Goal: Find specific page/section: Find specific page/section

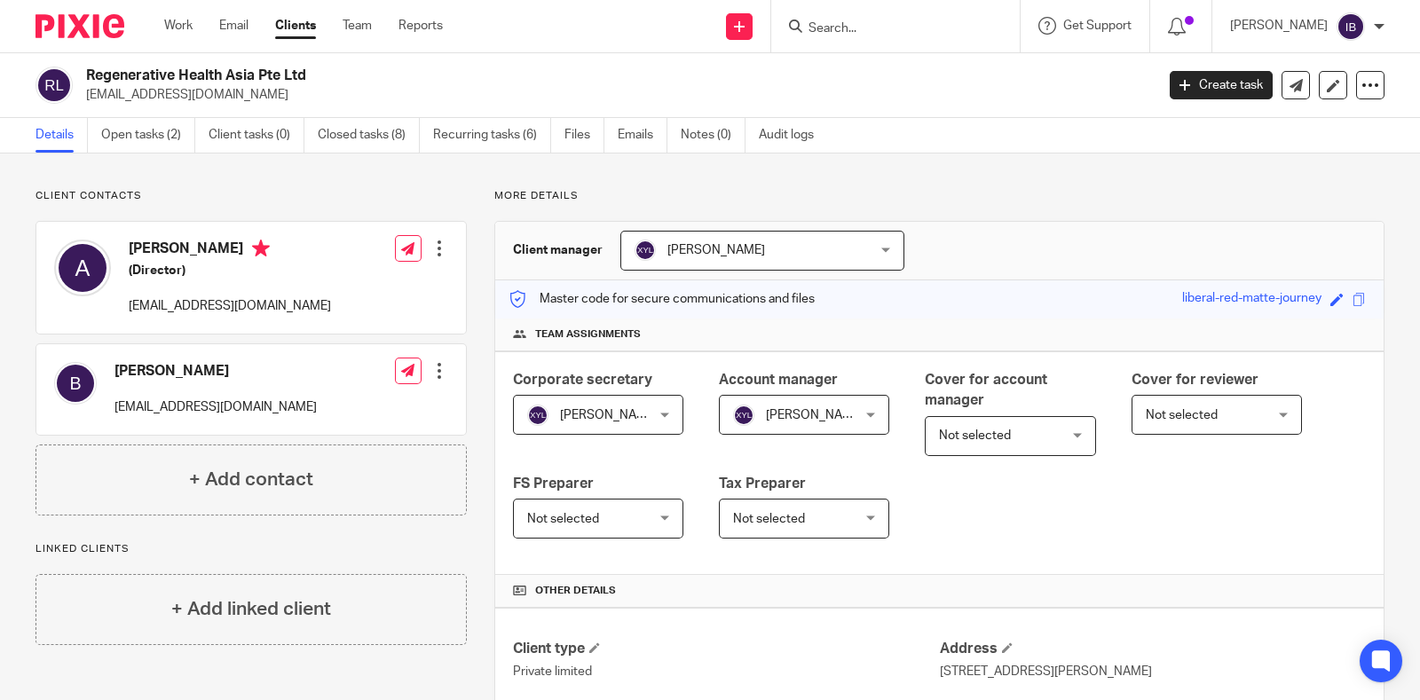
scroll to position [221, 0]
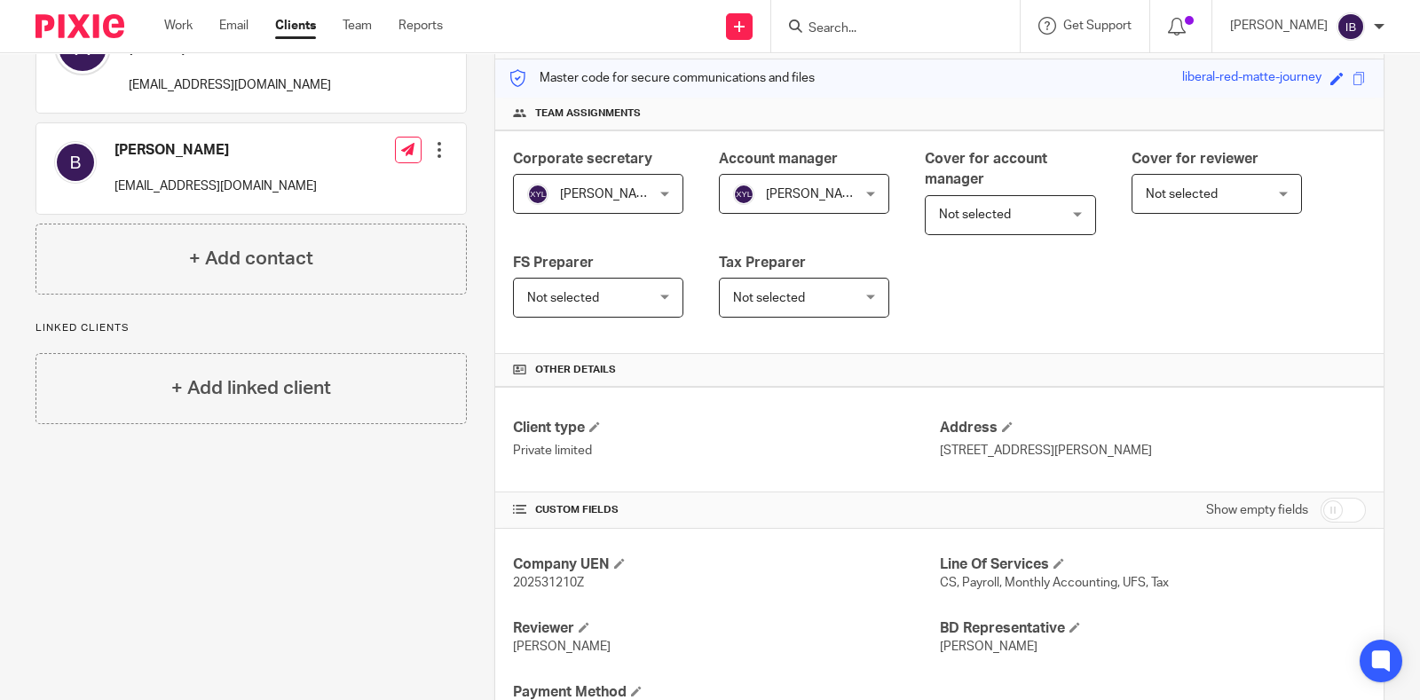
click at [838, 25] on input "Search" at bounding box center [887, 29] width 160 height 16
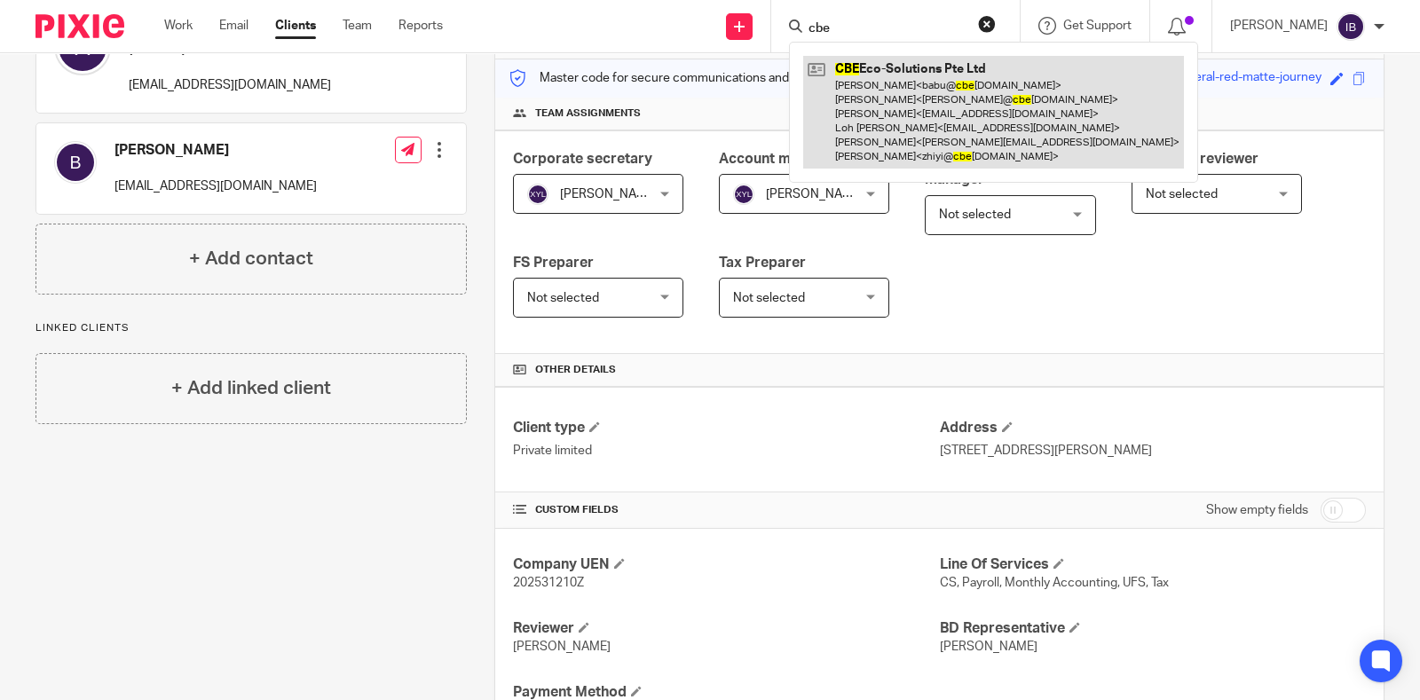
type input "cbe"
click at [905, 143] on link at bounding box center [993, 112] width 381 height 113
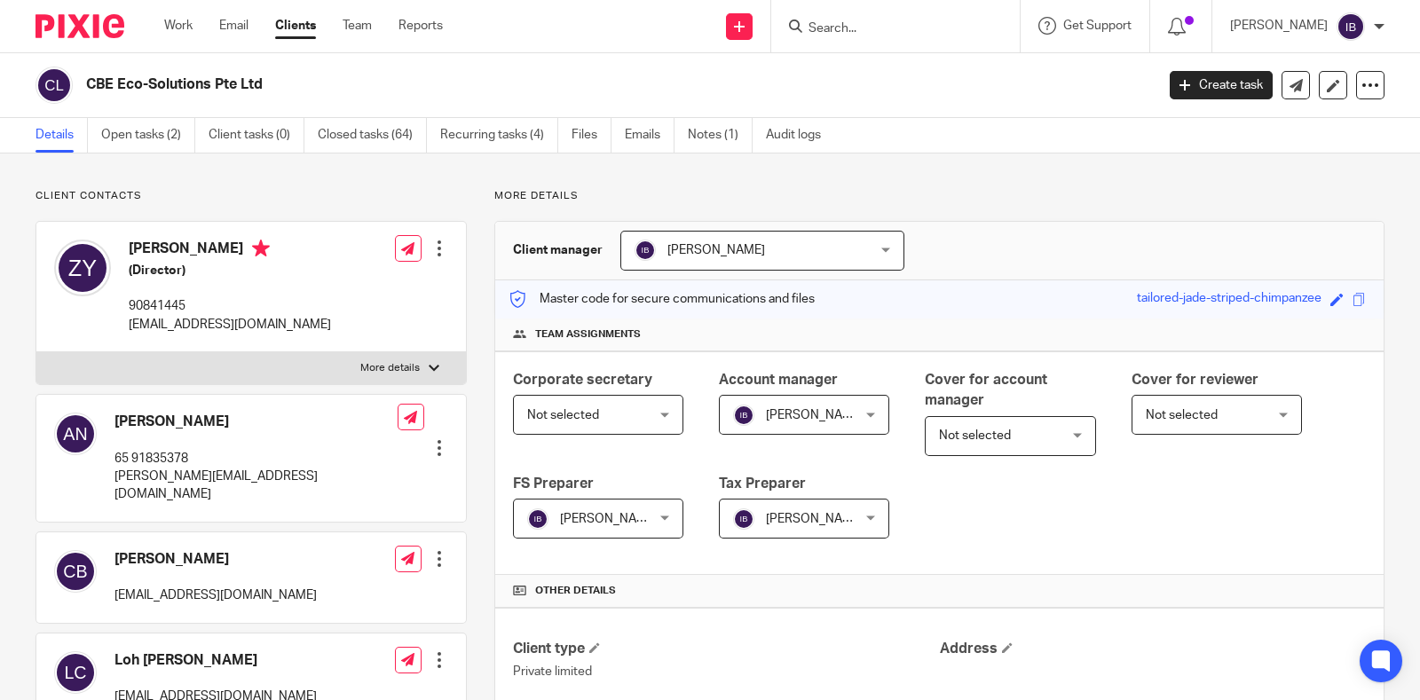
click at [413, 361] on p "More details" at bounding box center [389, 368] width 59 height 14
click at [36, 352] on input "More details" at bounding box center [36, 352] width 1 height 1
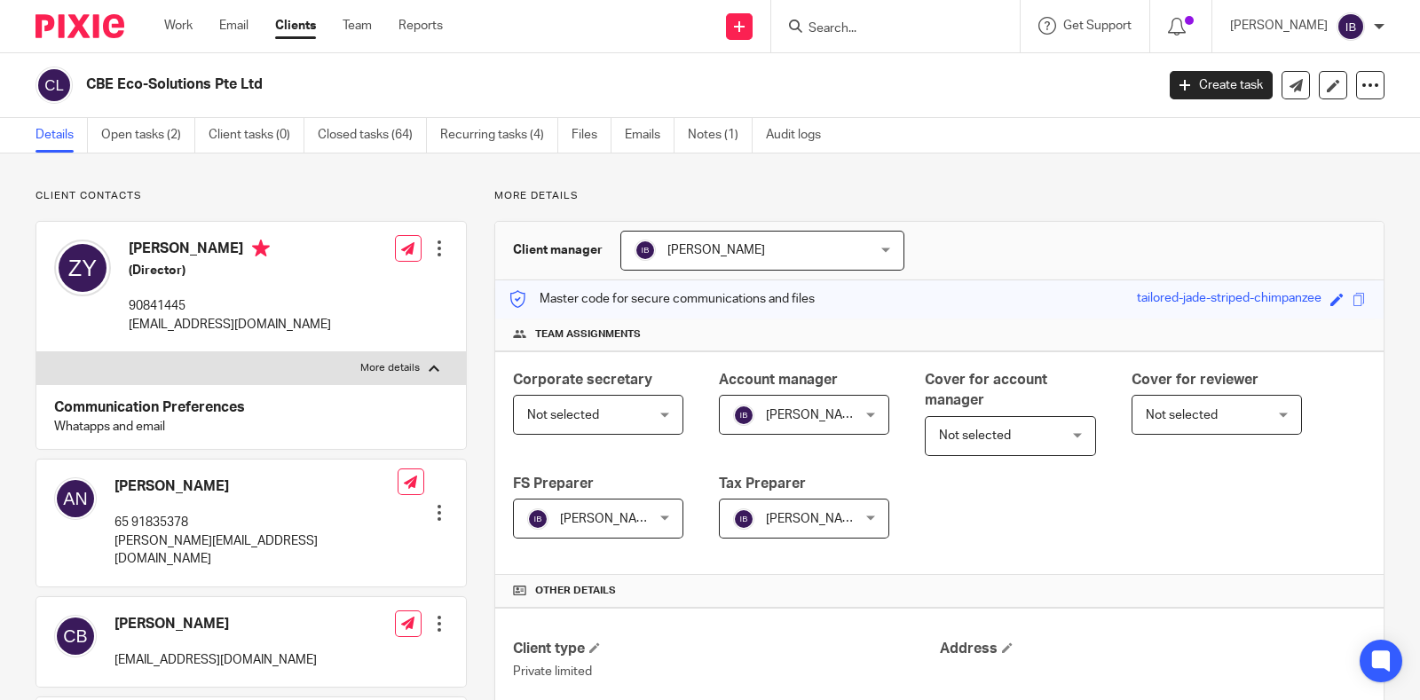
click at [413, 361] on p "More details" at bounding box center [389, 368] width 59 height 14
click at [36, 352] on input "More details" at bounding box center [36, 352] width 1 height 1
checkbox input "false"
